Goal: Task Accomplishment & Management: Manage account settings

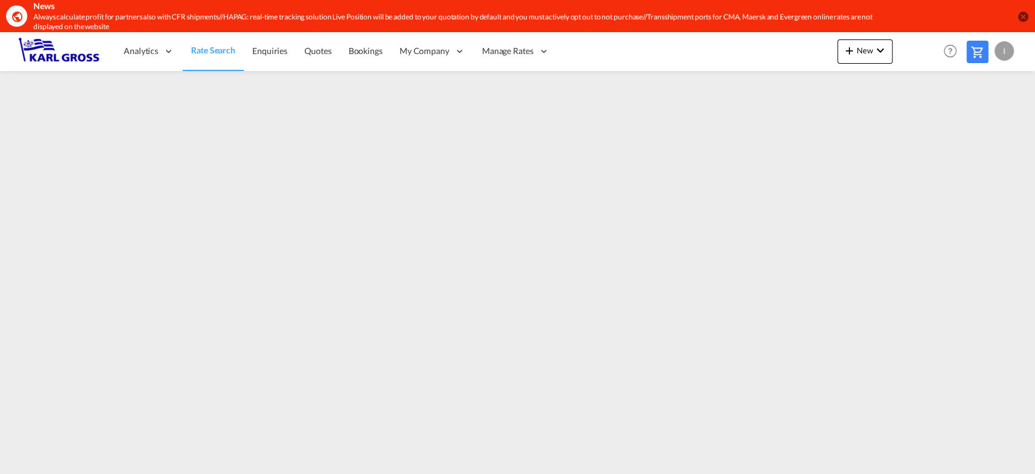
click at [1024, 15] on md-icon "icon-close-circle" at bounding box center [1023, 16] width 12 height 12
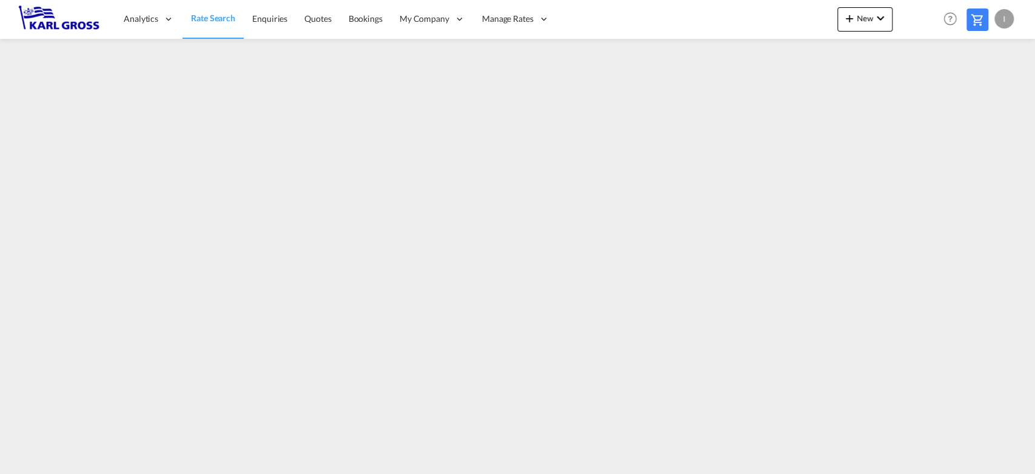
click at [1001, 13] on div "I" at bounding box center [1004, 18] width 19 height 19
click at [976, 89] on button "Logout" at bounding box center [990, 93] width 79 height 24
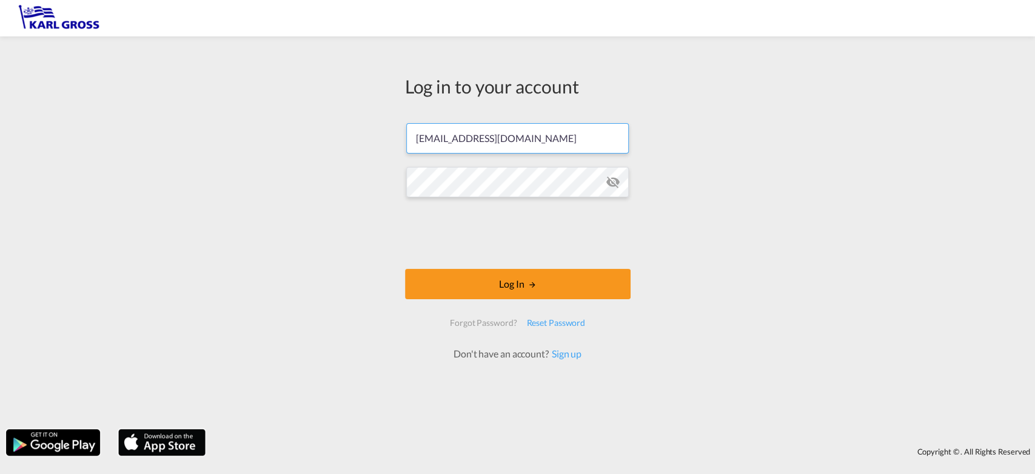
drag, startPoint x: 465, startPoint y: 138, endPoint x: 407, endPoint y: 142, distance: 58.3
click at [407, 142] on input "i.bouwmann@karlgross.de" at bounding box center [517, 138] width 223 height 30
drag, startPoint x: 844, startPoint y: 206, endPoint x: 768, endPoint y: 204, distance: 75.8
click at [843, 207] on div "Log in to your account i.bouwmann@karlgross.de Log In Forgot Password? Reset Pa…" at bounding box center [517, 232] width 1035 height 380
click at [611, 178] on md-icon "icon-eye-off" at bounding box center [613, 182] width 15 height 15
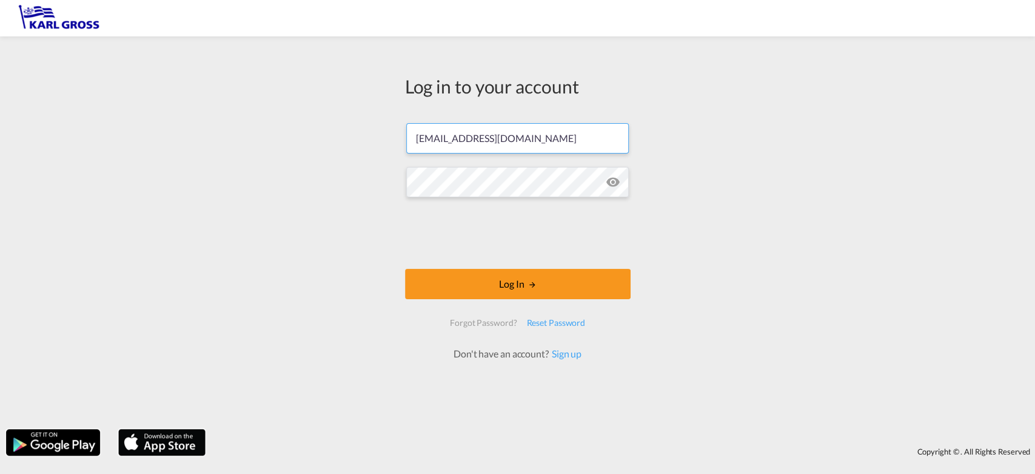
drag, startPoint x: 466, startPoint y: 140, endPoint x: 272, endPoint y: 127, distance: 194.5
click at [273, 130] on div "Log in to your account i.bouwmann@karlgross.de Log In Forgot Password? Reset Pa…" at bounding box center [517, 232] width 1035 height 380
type input "t.chun@karlgross.de"
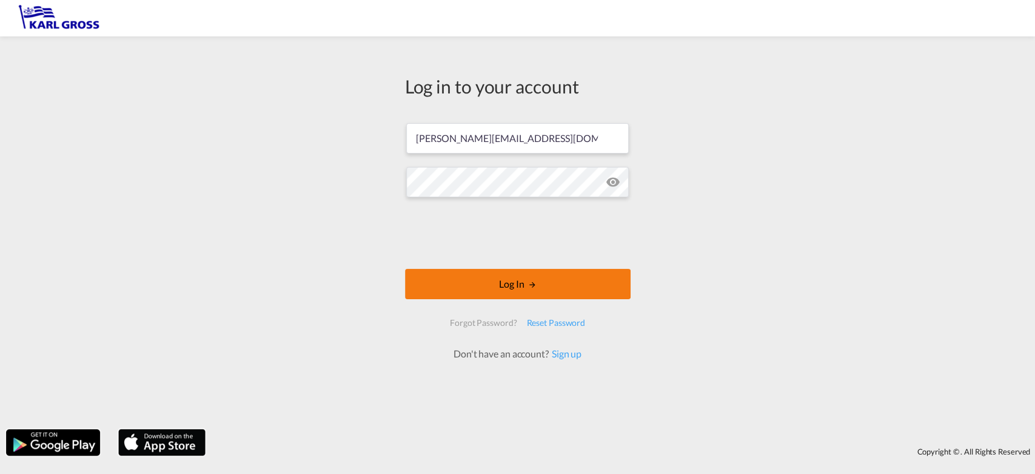
click at [519, 291] on button "Log In" at bounding box center [518, 284] width 226 height 30
